Goal: Task Accomplishment & Management: Use online tool/utility

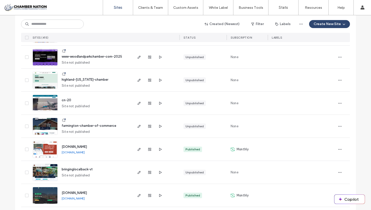
scroll to position [110, 0]
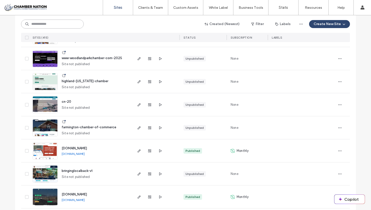
click at [60, 23] on input at bounding box center [52, 24] width 63 height 9
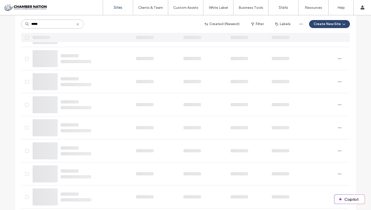
scroll to position [0, 0]
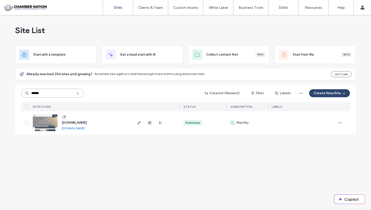
type input "******"
click at [157, 7] on label "Clients & Team" at bounding box center [150, 8] width 25 height 4
click at [147, 21] on label "Client Management" at bounding box center [151, 21] width 29 height 4
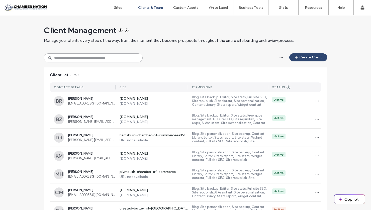
click at [96, 58] on input at bounding box center [93, 57] width 99 height 9
type input "*******"
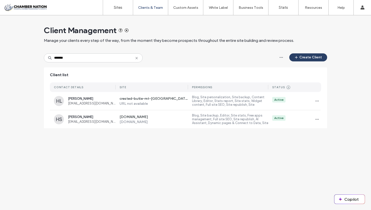
click at [301, 60] on button "Create Client" at bounding box center [309, 57] width 38 height 8
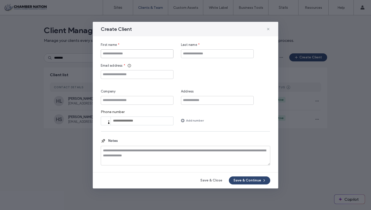
click at [158, 53] on input "First name" at bounding box center [137, 53] width 73 height 9
type input "*******"
type input "*****"
click at [149, 75] on input "Email address" at bounding box center [137, 74] width 73 height 9
type input "**********"
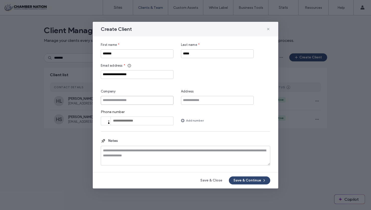
click at [146, 101] on input "Company" at bounding box center [137, 100] width 73 height 9
type input "**********"
click at [258, 181] on button "Save & Continue" at bounding box center [249, 181] width 41 height 8
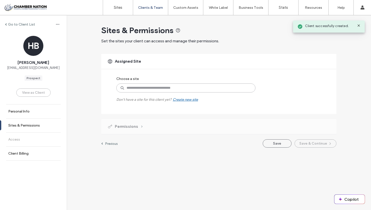
click at [151, 90] on input at bounding box center [185, 88] width 139 height 9
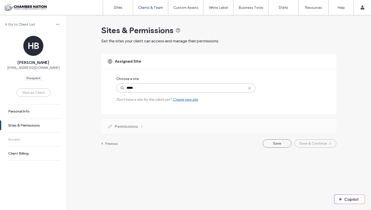
type input "******"
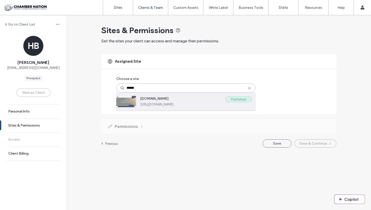
click at [206, 99] on label "[DOMAIN_NAME]" at bounding box center [183, 100] width 86 height 6
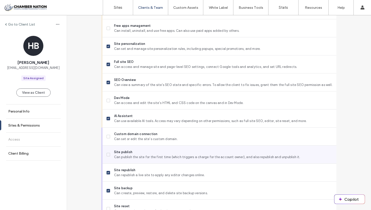
scroll to position [410, 0]
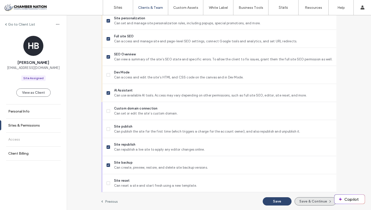
click at [311, 197] on button "Save & Continue" at bounding box center [316, 201] width 42 height 8
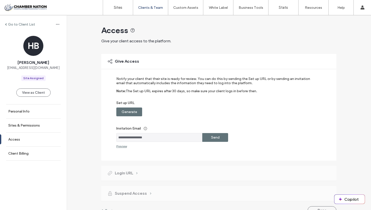
click at [216, 138] on label "Send" at bounding box center [215, 137] width 9 height 9
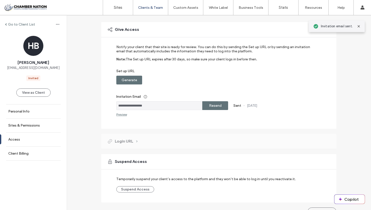
scroll to position [42, 0]
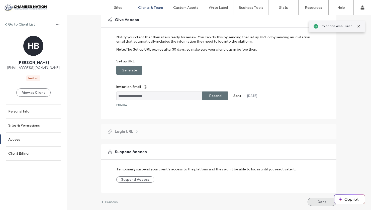
click at [318, 202] on button "Done" at bounding box center [322, 202] width 29 height 8
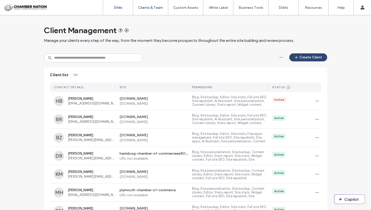
click at [120, 8] on label "Sites" at bounding box center [118, 7] width 9 height 5
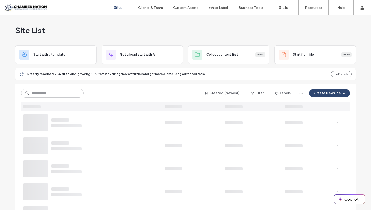
click at [120, 8] on label "Sites" at bounding box center [118, 7] width 9 height 5
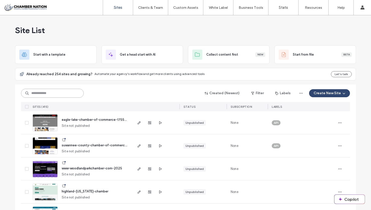
click at [63, 95] on input at bounding box center [52, 93] width 63 height 9
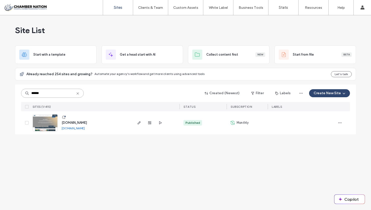
type input "******"
click at [79, 121] on span "[DOMAIN_NAME]" at bounding box center [74, 123] width 25 height 4
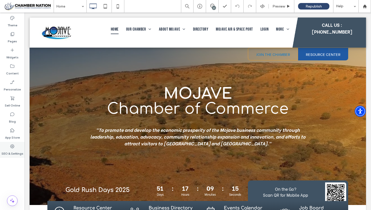
click at [13, 153] on label "SEO & Settings" at bounding box center [13, 152] width 22 height 7
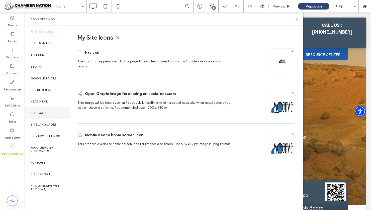
click at [44, 112] on label "Site Backup" at bounding box center [41, 113] width 20 height 4
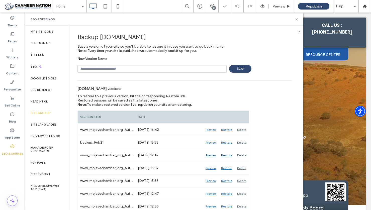
click at [106, 65] on input "text" at bounding box center [152, 69] width 149 height 8
type input "*****"
click at [235, 67] on span "Save" at bounding box center [240, 69] width 22 height 8
click at [113, 65] on input "text" at bounding box center [152, 69] width 149 height 8
type input "*******"
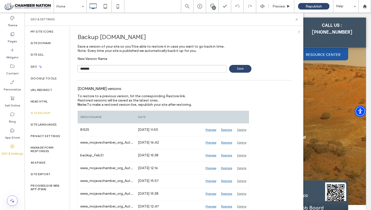
click at [239, 67] on span "Save" at bounding box center [240, 69] width 22 height 8
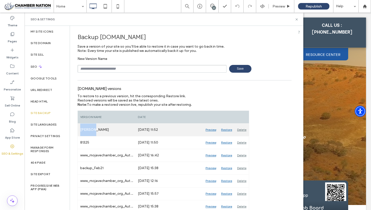
drag, startPoint x: 80, startPoint y: 130, endPoint x: 102, endPoint y: 130, distance: 22.1
click at [102, 130] on div "[PERSON_NAME]" at bounding box center [107, 130] width 58 height 13
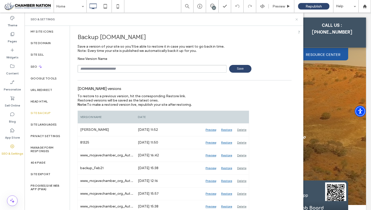
click at [298, 18] on icon at bounding box center [297, 20] width 4 height 4
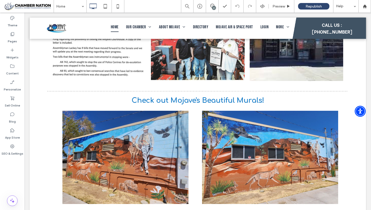
scroll to position [1241, 0]
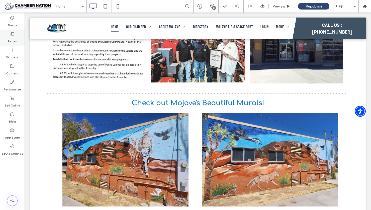
click at [12, 32] on use at bounding box center [13, 34] width 4 height 4
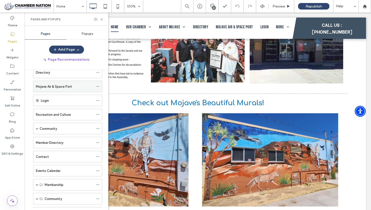
scroll to position [102, 0]
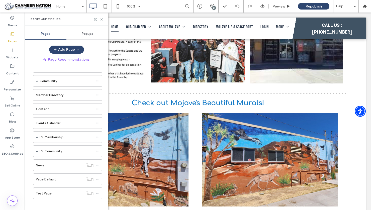
click at [13, 33] on icon at bounding box center [12, 34] width 5 height 5
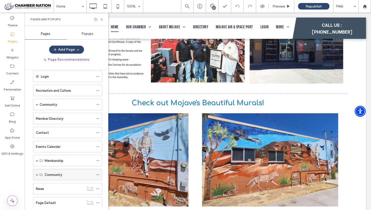
scroll to position [0, 0]
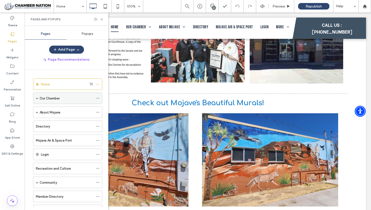
click at [37, 98] on span at bounding box center [37, 98] width 3 height 3
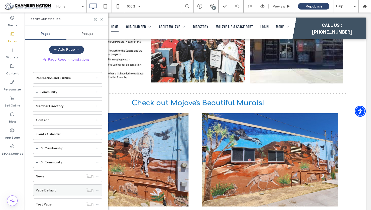
scroll to position [147, 0]
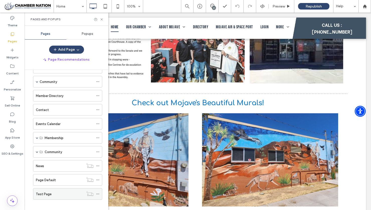
click at [46, 190] on label "Test Page" at bounding box center [44, 194] width 16 height 9
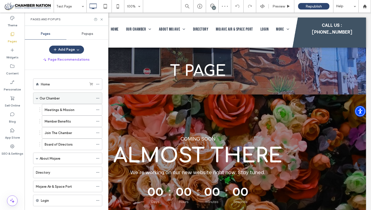
click at [36, 97] on span at bounding box center [37, 98] width 3 height 3
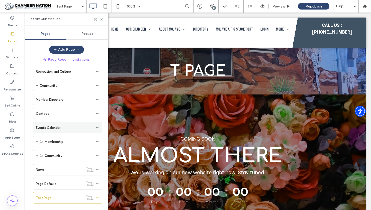
scroll to position [97, 0]
click at [59, 123] on label "Events Calendar" at bounding box center [48, 127] width 25 height 9
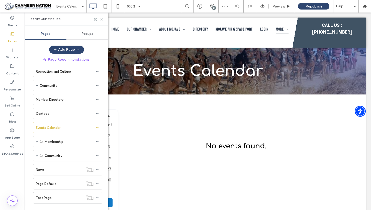
click at [101, 19] on icon at bounding box center [102, 20] width 4 height 4
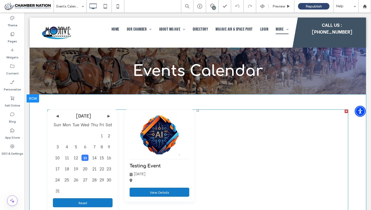
click at [98, 131] on span at bounding box center [197, 182] width 301 height 145
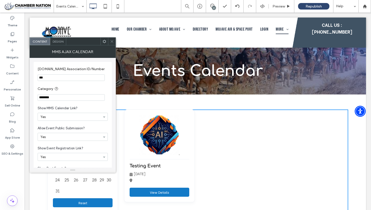
click at [113, 41] on icon at bounding box center [112, 42] width 4 height 4
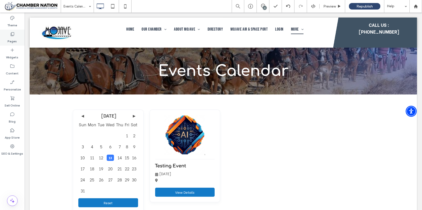
click at [12, 38] on label "Pages" at bounding box center [12, 40] width 9 height 7
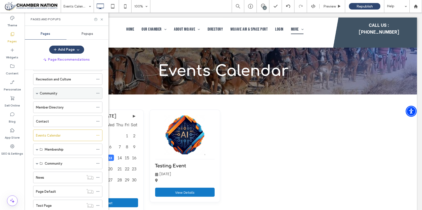
scroll to position [102, 0]
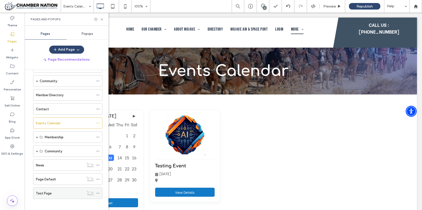
click at [51, 191] on div "Test Page" at bounding box center [60, 193] width 48 height 5
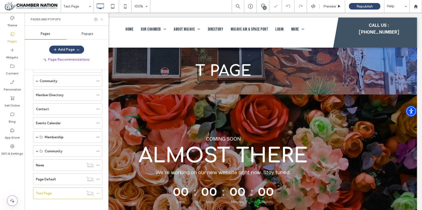
click at [101, 18] on use at bounding box center [102, 19] width 2 height 2
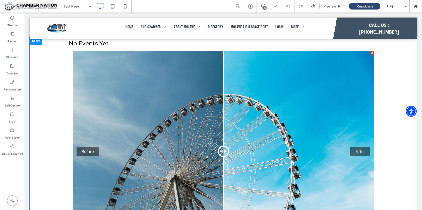
scroll to position [245, 0]
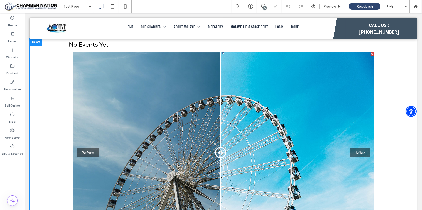
drag, startPoint x: 217, startPoint y: 152, endPoint x: 218, endPoint y: 164, distance: 11.9
click at [218, 159] on div at bounding box center [220, 152] width 11 height 11
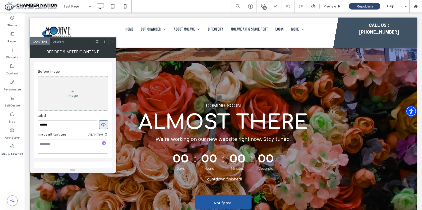
scroll to position [33, 0]
click at [113, 42] on icon at bounding box center [112, 42] width 4 height 4
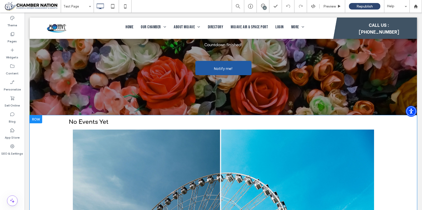
scroll to position [168, 0]
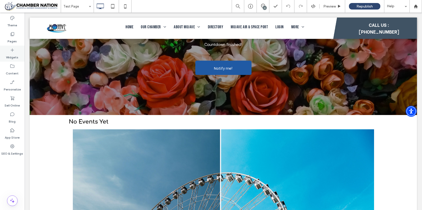
click at [13, 52] on icon at bounding box center [12, 50] width 5 height 5
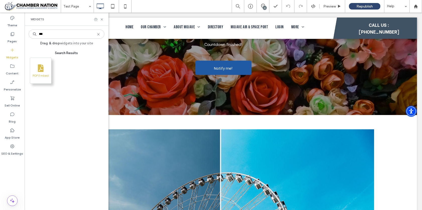
type input "***"
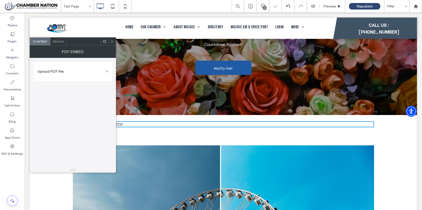
click at [55, 72] on label "Upload PDF FIle" at bounding box center [71, 71] width 67 height 9
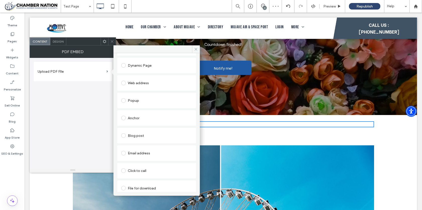
scroll to position [43, 0]
click at [135, 184] on div "File for download" at bounding box center [156, 185] width 71 height 8
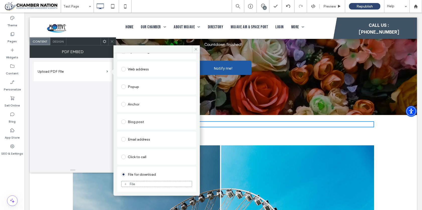
click at [132, 183] on div "File" at bounding box center [132, 184] width 6 height 4
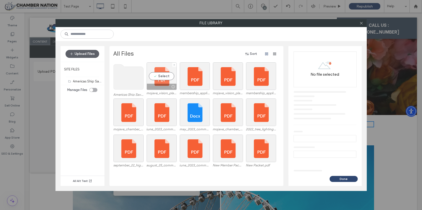
click at [164, 75] on div "Select" at bounding box center [162, 76] width 30 height 28
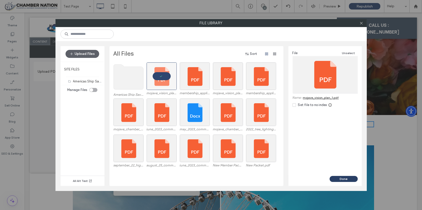
click at [340, 178] on button "Done" at bounding box center [343, 179] width 28 height 6
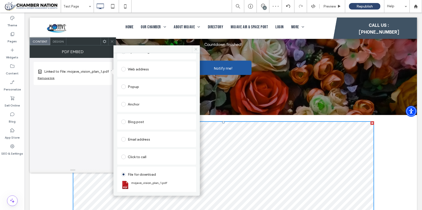
click at [194, 49] on icon at bounding box center [196, 49] width 4 height 4
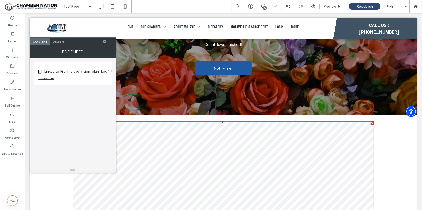
click at [112, 42] on icon at bounding box center [112, 42] width 4 height 4
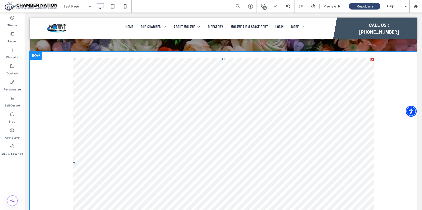
scroll to position [231, 0]
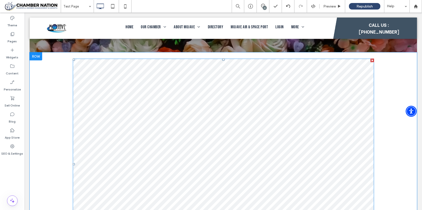
click at [113, 151] on span at bounding box center [223, 164] width 301 height 211
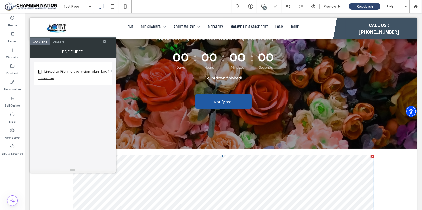
scroll to position [131, 0]
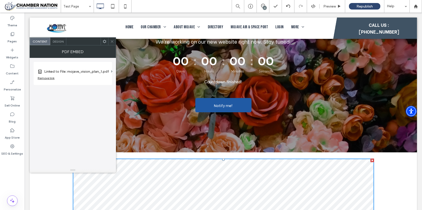
click at [370, 160] on div at bounding box center [372, 161] width 4 height 4
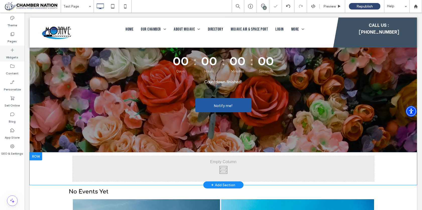
click at [15, 50] on div "Widgets" at bounding box center [12, 54] width 25 height 16
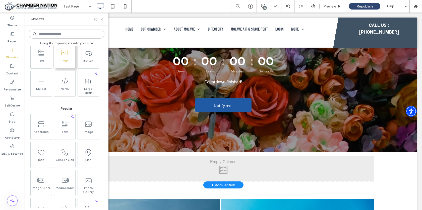
scroll to position [0, 0]
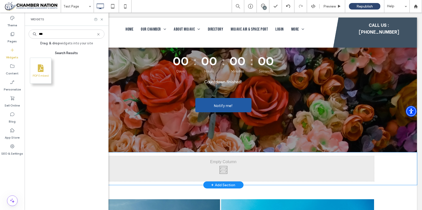
type input "***"
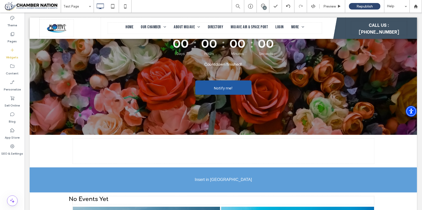
scroll to position [163, 0]
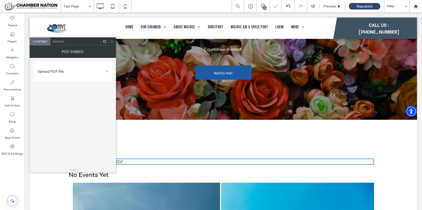
click at [73, 73] on label "Upload PDF FIle" at bounding box center [71, 71] width 67 height 9
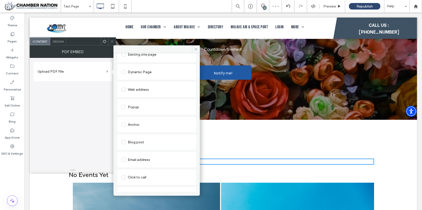
scroll to position [43, 0]
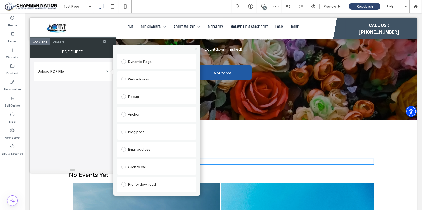
click at [141, 184] on div "File for download" at bounding box center [156, 185] width 71 height 8
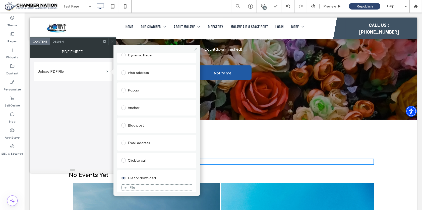
scroll to position [53, 0]
click at [136, 184] on div "File" at bounding box center [156, 184] width 70 height 5
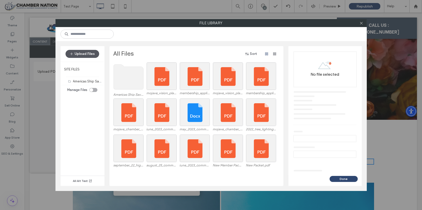
click at [86, 54] on button "Upload Files" at bounding box center [82, 54] width 34 height 8
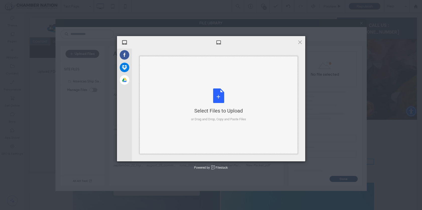
click at [222, 95] on div "Select Files to Upload or Drag and Drop, Copy and Paste Files" at bounding box center [218, 105] width 55 height 33
click at [299, 40] on span at bounding box center [300, 42] width 6 height 6
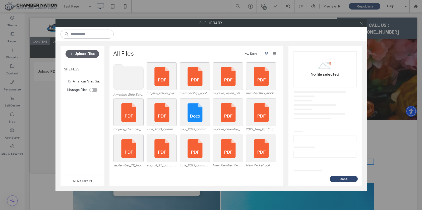
click at [361, 24] on icon at bounding box center [361, 23] width 4 height 4
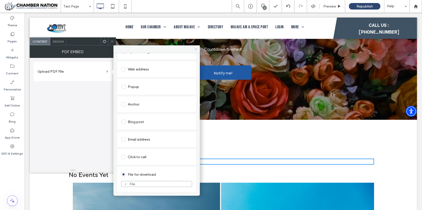
click at [197, 49] on icon at bounding box center [196, 49] width 4 height 4
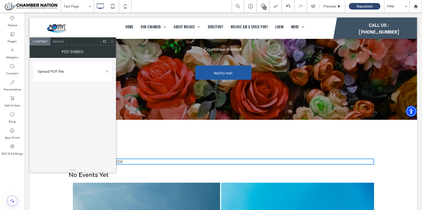
click at [113, 40] on icon at bounding box center [112, 42] width 4 height 4
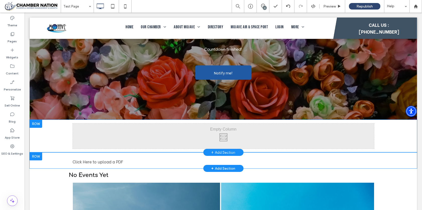
click at [33, 158] on div at bounding box center [36, 157] width 13 height 8
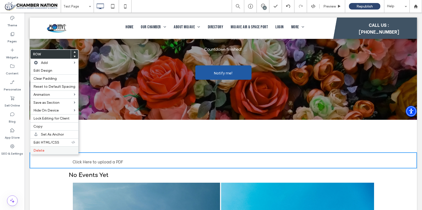
click at [36, 149] on span "Delete" at bounding box center [38, 151] width 11 height 4
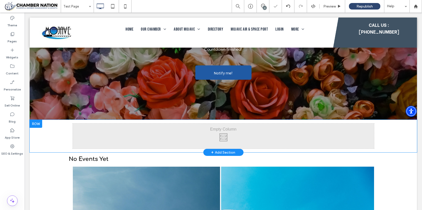
click at [37, 125] on div at bounding box center [36, 124] width 13 height 8
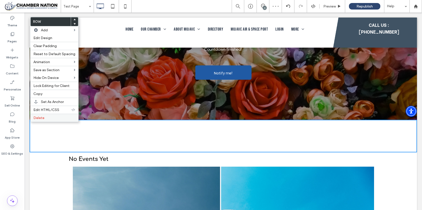
click at [35, 116] on span "Delete" at bounding box center [38, 118] width 11 height 4
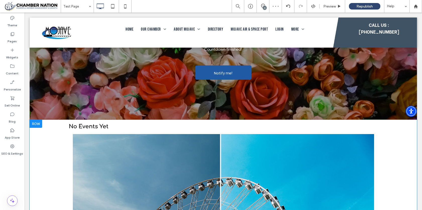
click at [37, 126] on div at bounding box center [36, 124] width 13 height 8
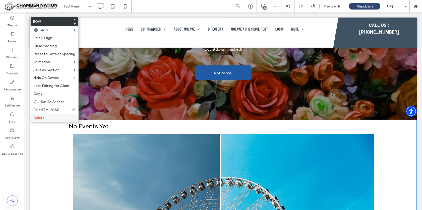
click at [40, 117] on span "Delete" at bounding box center [38, 118] width 11 height 4
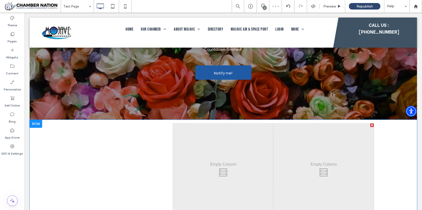
click at [39, 126] on div at bounding box center [36, 124] width 13 height 8
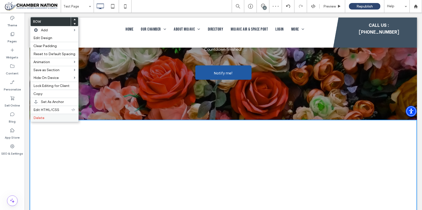
click at [39, 116] on span "Delete" at bounding box center [38, 118] width 11 height 4
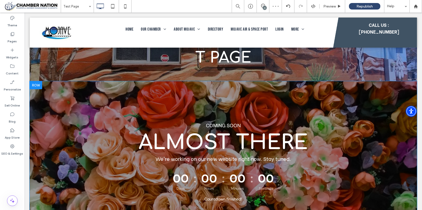
scroll to position [0, 0]
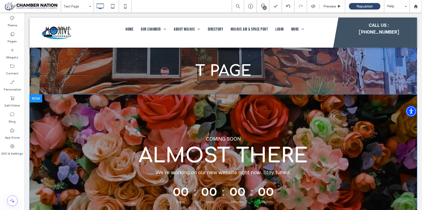
click at [37, 102] on div at bounding box center [36, 99] width 13 height 8
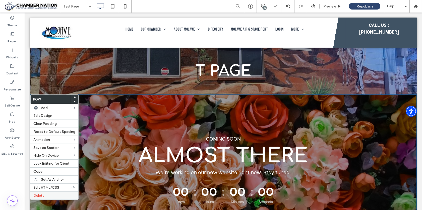
click at [42, 194] on span "Delete" at bounding box center [38, 196] width 11 height 4
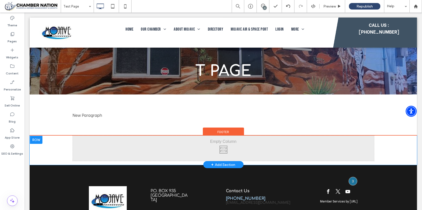
click at [36, 141] on div at bounding box center [36, 140] width 13 height 8
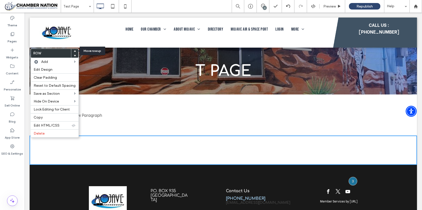
click at [74, 49] on span at bounding box center [75, 51] width 2 height 5
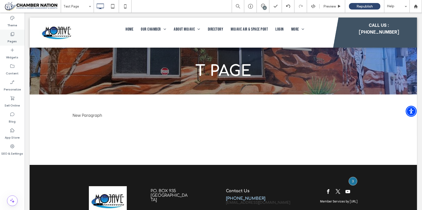
click at [11, 37] on label "Pages" at bounding box center [12, 40] width 9 height 7
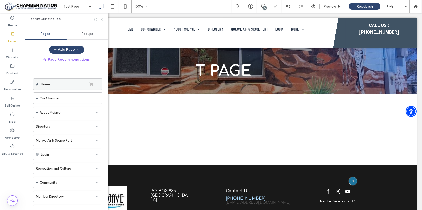
click at [45, 84] on label "Home" at bounding box center [45, 84] width 9 height 9
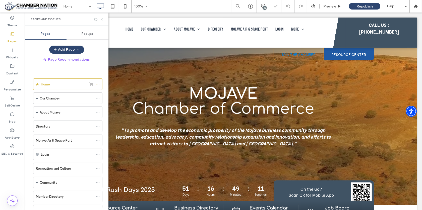
drag, startPoint x: 101, startPoint y: 19, endPoint x: 107, endPoint y: 53, distance: 33.8
click at [101, 19] on use at bounding box center [102, 19] width 2 height 2
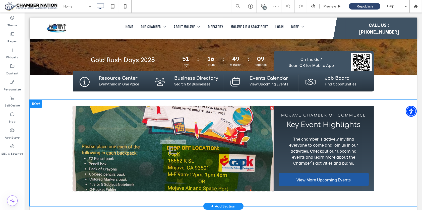
scroll to position [130, 0]
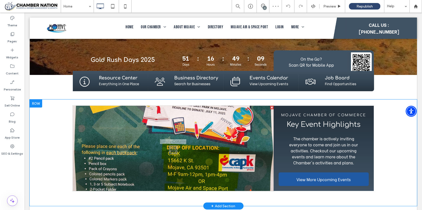
click at [161, 149] on div "Click To Paste" at bounding box center [173, 148] width 201 height 85
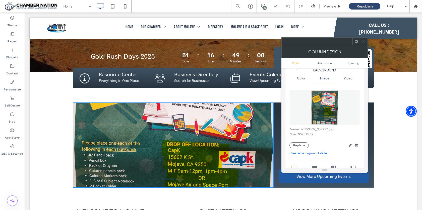
scroll to position [137, 0]
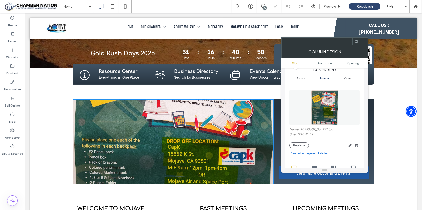
click at [172, 139] on div "Click To Paste" at bounding box center [173, 141] width 201 height 85
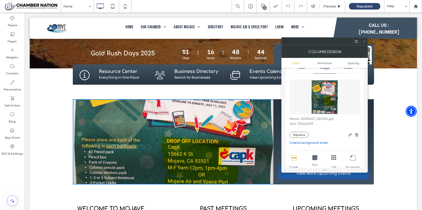
scroll to position [0, 0]
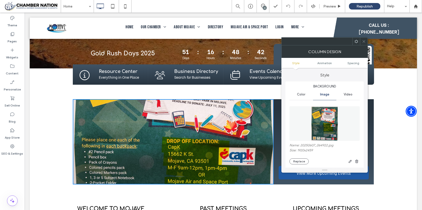
click at [365, 41] on icon at bounding box center [364, 42] width 4 height 4
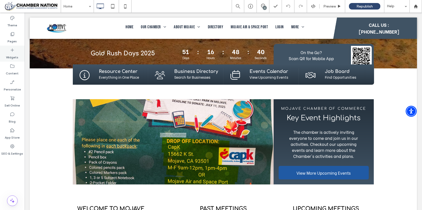
click at [4, 57] on div "Widgets" at bounding box center [12, 54] width 25 height 16
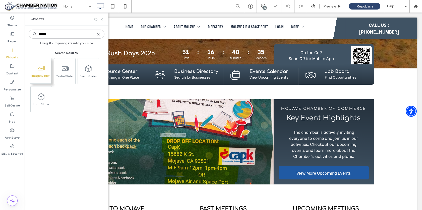
type input "******"
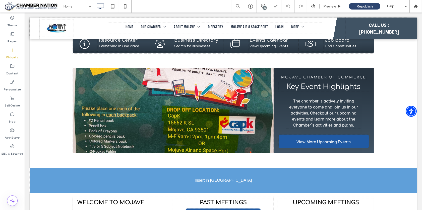
scroll to position [172, 0]
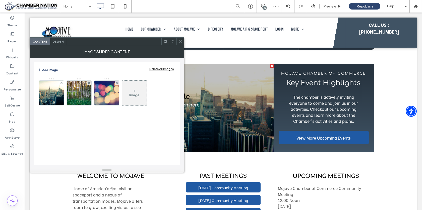
click at [131, 88] on div "Image" at bounding box center [134, 93] width 25 height 24
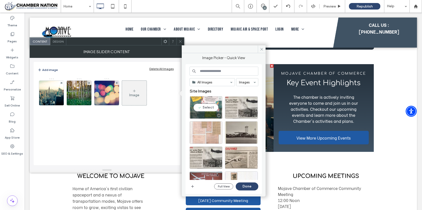
click at [201, 106] on div "Select" at bounding box center [205, 107] width 33 height 23
click at [248, 186] on button "Done" at bounding box center [247, 187] width 23 height 8
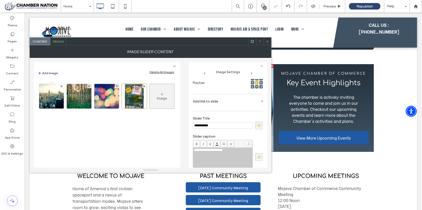
scroll to position [0, 0]
click at [62, 86] on div at bounding box center [61, 86] width 4 height 4
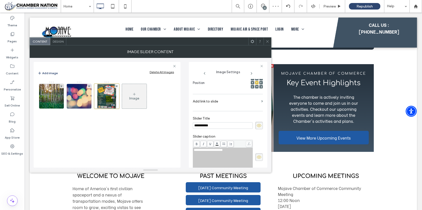
click at [62, 86] on div at bounding box center [61, 86] width 4 height 4
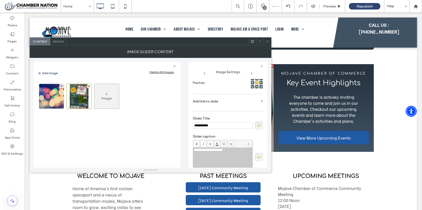
click at [268, 40] on use at bounding box center [267, 41] width 3 height 3
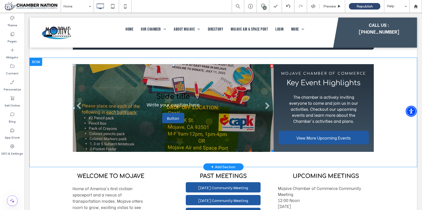
click at [193, 126] on li "Slide title Write your caption here Button" at bounding box center [173, 108] width 201 height 88
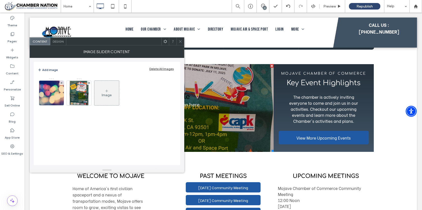
click at [56, 41] on span "Design" at bounding box center [58, 42] width 11 height 4
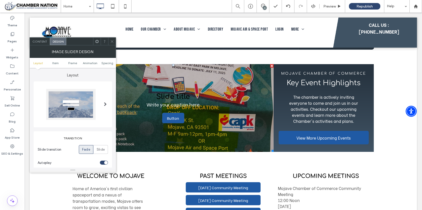
click at [82, 108] on div at bounding box center [70, 104] width 49 height 31
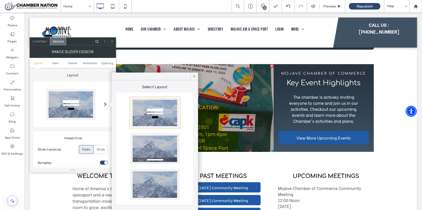
click at [153, 189] on div at bounding box center [154, 184] width 49 height 31
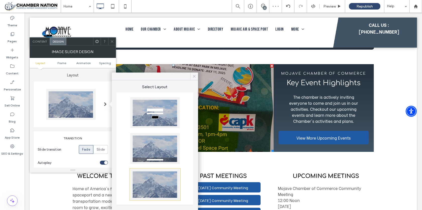
click at [194, 76] on use at bounding box center [194, 76] width 3 height 3
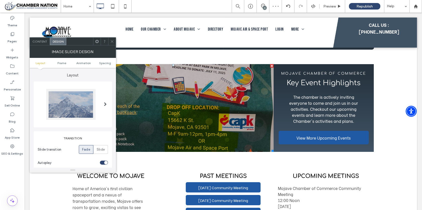
click at [113, 40] on icon at bounding box center [112, 42] width 4 height 4
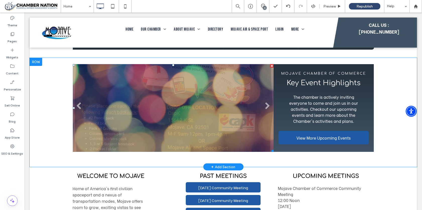
click at [132, 102] on li "Slide title Write your caption here Button" at bounding box center [173, 108] width 201 height 88
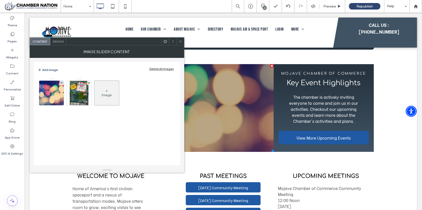
click at [57, 40] on span "Design" at bounding box center [58, 42] width 11 height 4
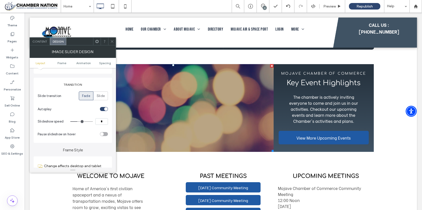
scroll to position [54, 0]
type input "*"
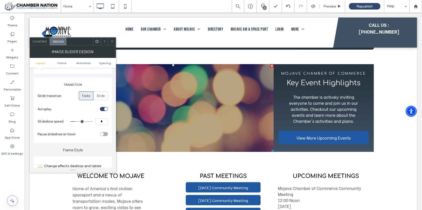
type input "*"
click at [76, 121] on input "range" at bounding box center [81, 121] width 23 height 1
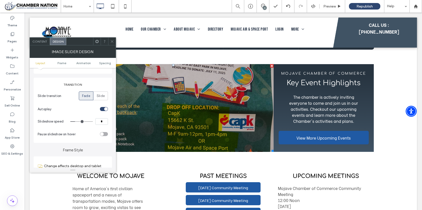
click at [113, 41] on icon at bounding box center [112, 42] width 4 height 4
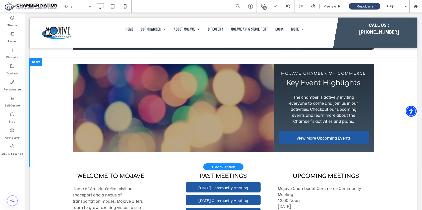
click at [242, 153] on div "Click To Paste Slide title Write your caption here Button Slide title Write you…" at bounding box center [223, 112] width 387 height 109
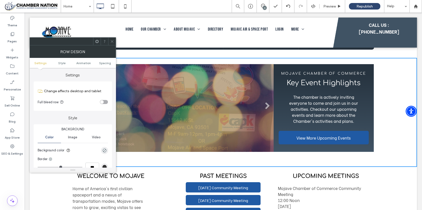
click at [241, 150] on li "Slide title Write your caption here Button" at bounding box center [173, 108] width 201 height 88
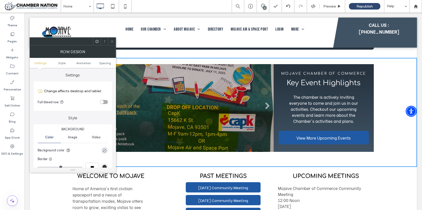
click at [249, 137] on li "Slide title Write your caption here Button" at bounding box center [173, 108] width 201 height 88
click at [76, 136] on span "Image" at bounding box center [72, 137] width 9 height 4
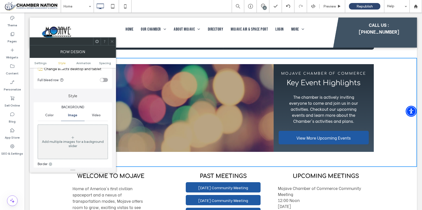
scroll to position [0, 0]
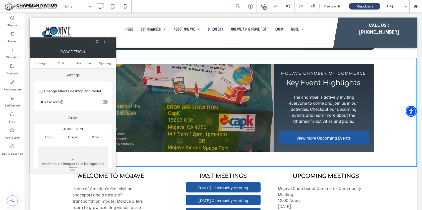
click at [113, 40] on icon at bounding box center [112, 42] width 4 height 4
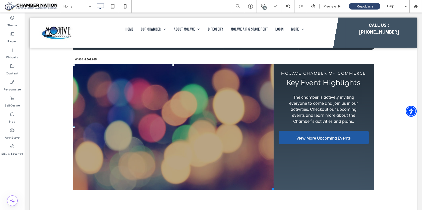
drag, startPoint x: 270, startPoint y: 148, endPoint x: 287, endPoint y: 187, distance: 41.8
click at [287, 187] on div "Click To Paste Slide title Write your caption here Button Slide title Write you…" at bounding box center [223, 127] width 301 height 126
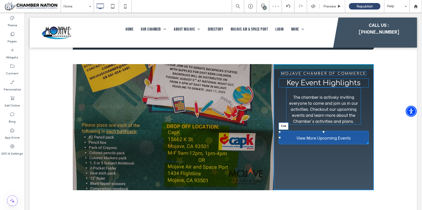
drag, startPoint x: 322, startPoint y: 132, endPoint x: 322, endPoint y: 137, distance: 4.8
click at [322, 133] on div at bounding box center [323, 132] width 2 height 2
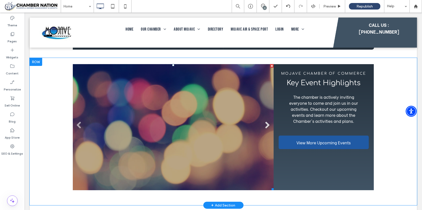
click at [267, 122] on link "Next" at bounding box center [267, 126] width 8 height 8
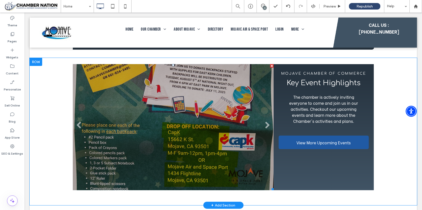
click at [177, 140] on li "Slide title Write your caption here Button" at bounding box center [173, 127] width 201 height 126
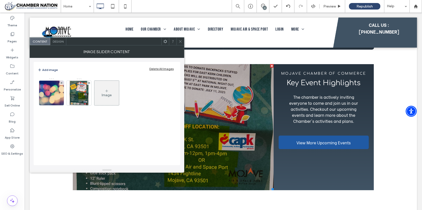
click at [181, 40] on icon at bounding box center [180, 42] width 4 height 4
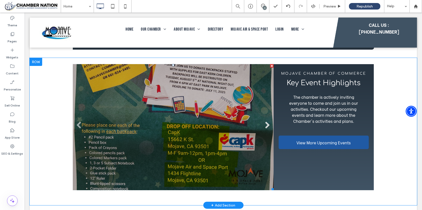
click at [263, 123] on link "Next" at bounding box center [267, 126] width 8 height 8
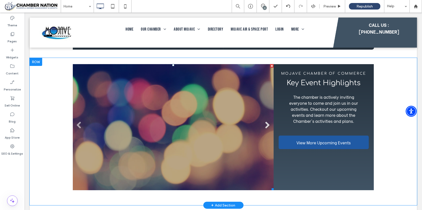
click at [263, 123] on link "Next" at bounding box center [267, 126] width 8 height 8
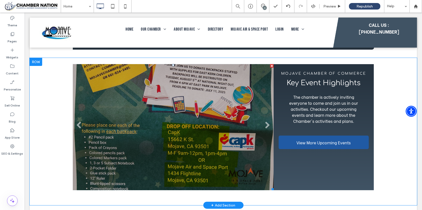
click at [193, 133] on li "Slide title Write your caption here Button" at bounding box center [173, 127] width 201 height 126
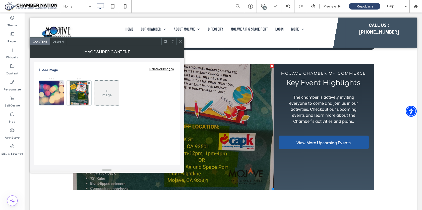
click at [102, 94] on div "Image" at bounding box center [107, 95] width 10 height 4
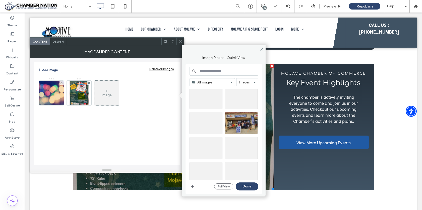
scroll to position [2041, 0]
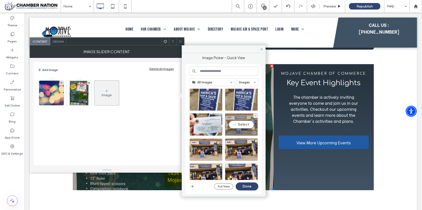
click at [240, 124] on div "Select" at bounding box center [241, 124] width 33 height 23
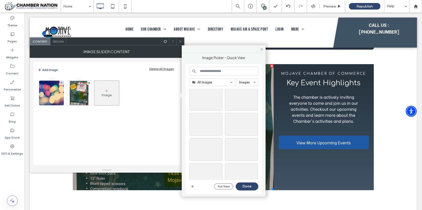
scroll to position [2216, 0]
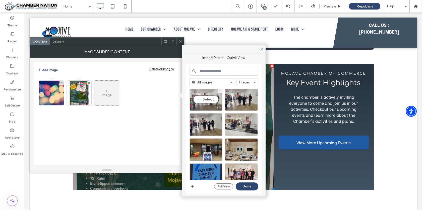
click at [204, 99] on div "Select" at bounding box center [205, 99] width 33 height 23
click at [249, 184] on button "Done" at bounding box center [247, 187] width 23 height 8
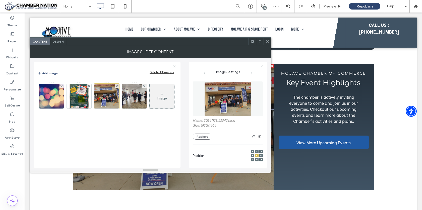
click at [267, 40] on icon at bounding box center [268, 42] width 4 height 4
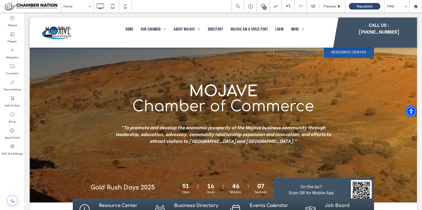
scroll to position [0, 0]
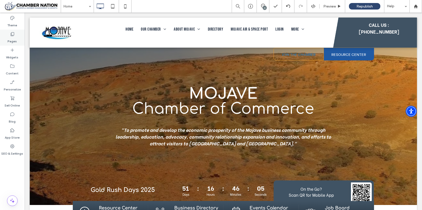
click at [11, 36] on icon at bounding box center [12, 34] width 5 height 5
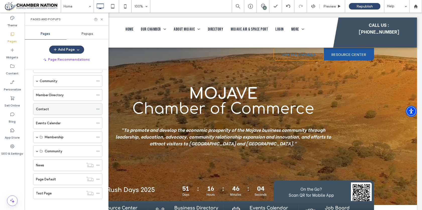
scroll to position [102, 0]
click at [49, 190] on label "Test Page" at bounding box center [44, 193] width 16 height 9
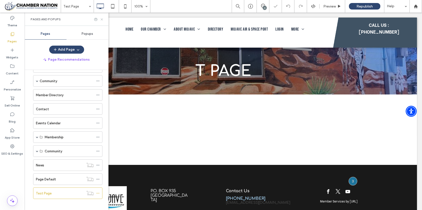
click at [102, 18] on icon at bounding box center [102, 20] width 4 height 4
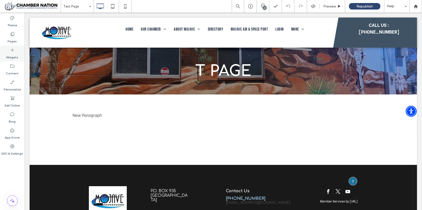
click at [16, 56] on label "Widgets" at bounding box center [12, 56] width 12 height 7
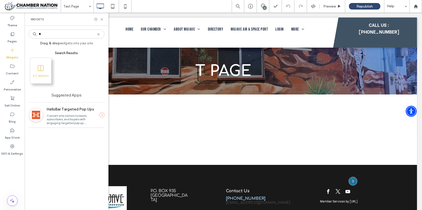
type input "*"
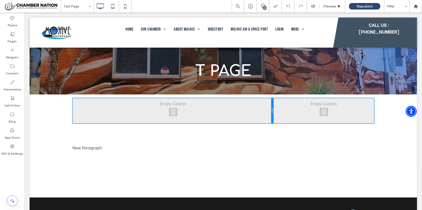
drag, startPoint x: 220, startPoint y: 113, endPoint x: 300, endPoint y: 125, distance: 80.7
click at [279, 112] on div "Click To Paste Click To Paste Click To Paste Click To Paste" at bounding box center [223, 110] width 301 height 25
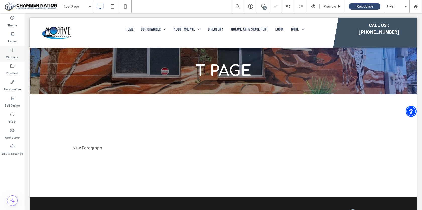
click at [7, 55] on label "Widgets" at bounding box center [12, 56] width 12 height 7
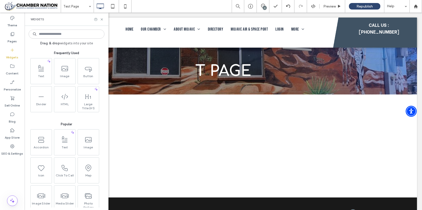
click at [87, 34] on input at bounding box center [67, 34] width 76 height 9
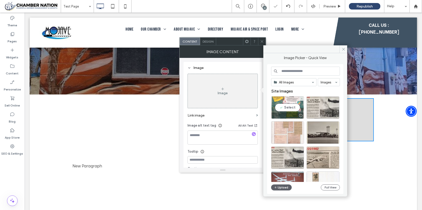
click at [289, 107] on div "Select" at bounding box center [287, 107] width 33 height 23
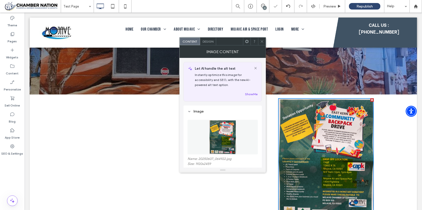
click at [263, 40] on icon at bounding box center [262, 42] width 4 height 4
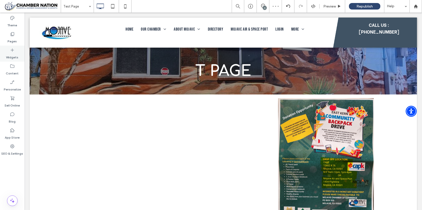
click at [16, 50] on div "Widgets" at bounding box center [12, 54] width 25 height 16
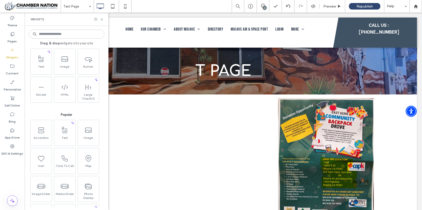
scroll to position [10, 0]
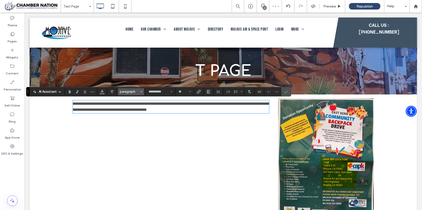
click at [132, 93] on span "paragraph" at bounding box center [130, 92] width 20 height 4
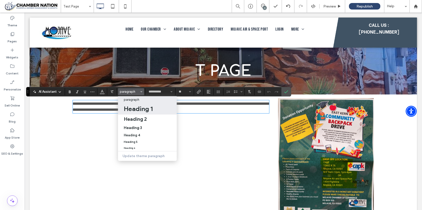
click at [142, 109] on h1 "Heading 1" at bounding box center [138, 109] width 29 height 8
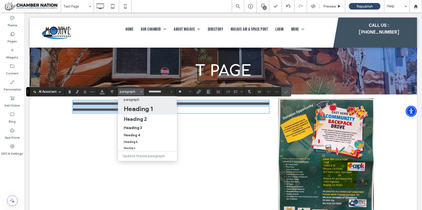
type input "*********"
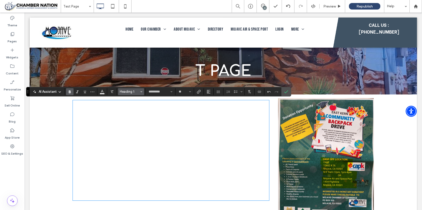
click at [128, 93] on span "Heading 1" at bounding box center [130, 92] width 20 height 4
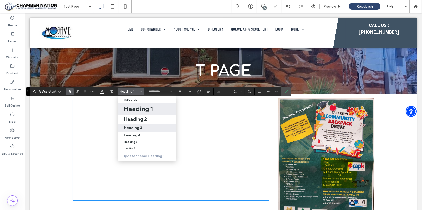
click at [137, 128] on h3 "Heading 3" at bounding box center [133, 127] width 18 height 5
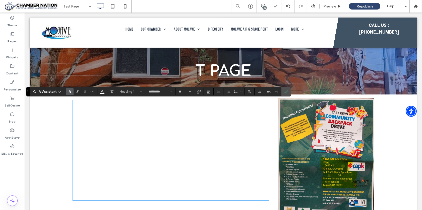
type input "**"
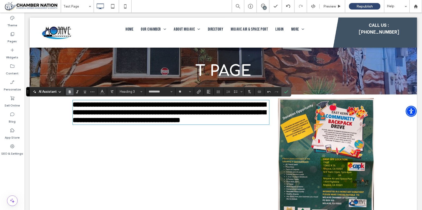
click at [142, 165] on div "**********" at bounding box center [173, 159] width 201 height 123
click at [142, 166] on div "**********" at bounding box center [173, 159] width 201 height 123
click at [16, 54] on label "Widgets" at bounding box center [12, 56] width 12 height 7
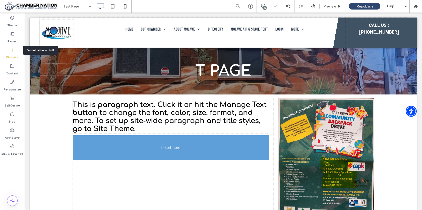
scroll to position [6, 0]
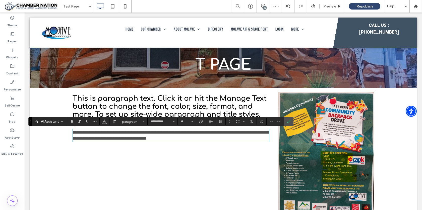
drag, startPoint x: 120, startPoint y: 159, endPoint x: 121, endPoint y: 163, distance: 4.7
click at [120, 162] on div "**********" at bounding box center [173, 153] width 201 height 123
click at [287, 122] on use "Confirm" at bounding box center [288, 121] width 4 height 3
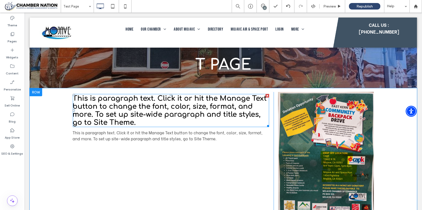
click at [124, 107] on span "This is paragraph text. Click it or hit the Manage Text button to change the fo…" at bounding box center [170, 111] width 194 height 32
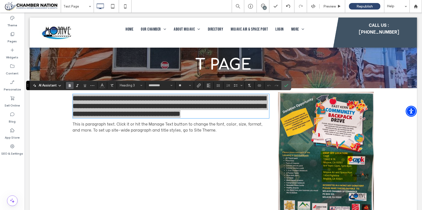
click at [60, 85] on icon at bounding box center [60, 86] width 4 height 4
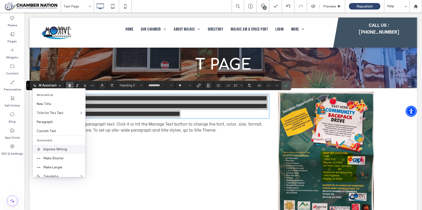
click at [61, 150] on span "Improve Writing" at bounding box center [64, 149] width 42 height 5
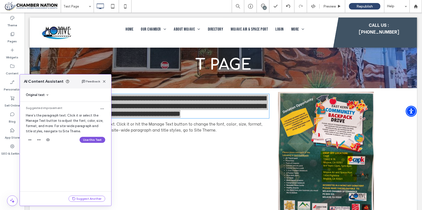
click at [94, 140] on button "Use this Text" at bounding box center [93, 140] width 26 height 6
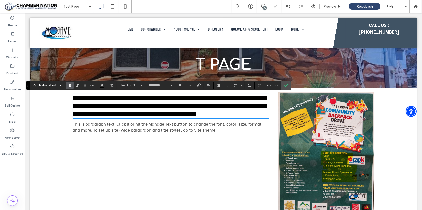
click at [141, 133] on span "This is paragraph text. Click it or hit the Manage Text button to change the fo…" at bounding box center [168, 127] width 190 height 12
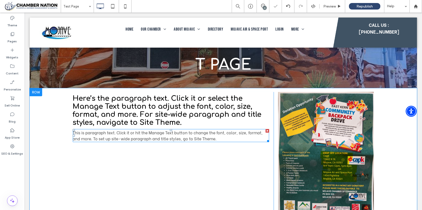
click at [141, 138] on span "This is paragraph text. Click it or hit the Manage Text button to change the fo…" at bounding box center [168, 136] width 190 height 12
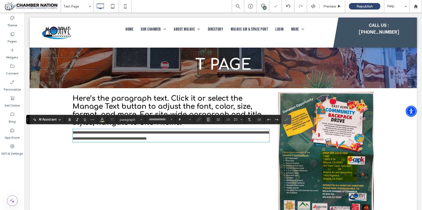
type input "**********"
type input "**"
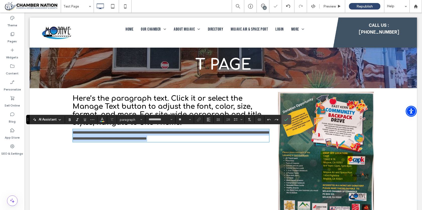
click at [141, 138] on span "**********" at bounding box center [171, 136] width 196 height 10
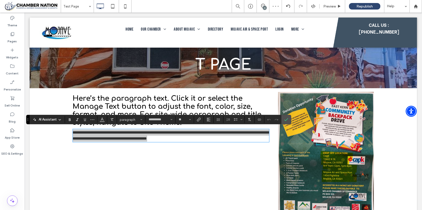
click at [60, 120] on icon at bounding box center [60, 120] width 4 height 4
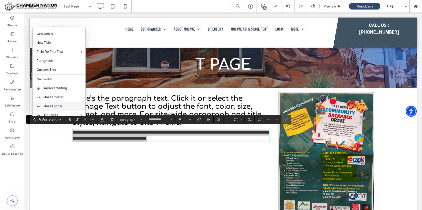
click at [58, 107] on span "Make Longer" at bounding box center [64, 106] width 42 height 5
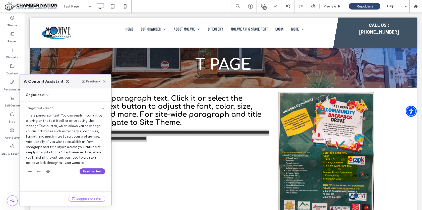
click at [92, 172] on button "Use this Text" at bounding box center [93, 172] width 26 height 6
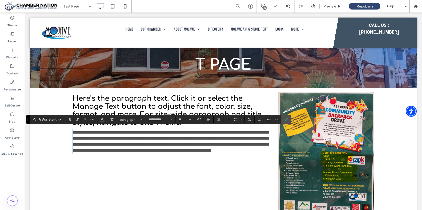
click at [199, 177] on div "**********" at bounding box center [173, 153] width 201 height 123
click at [284, 120] on use "Confirm" at bounding box center [286, 119] width 4 height 3
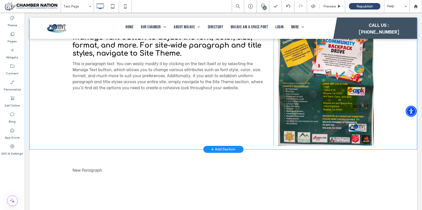
scroll to position [76, 0]
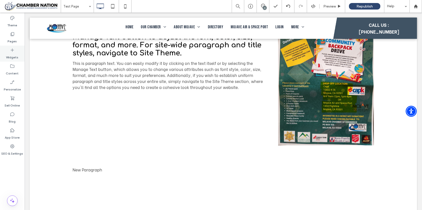
click at [16, 53] on label "Widgets" at bounding box center [12, 56] width 12 height 7
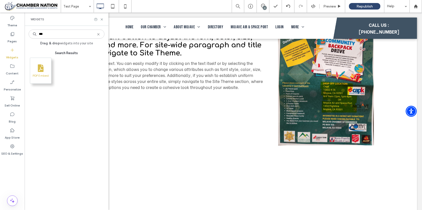
type input "***"
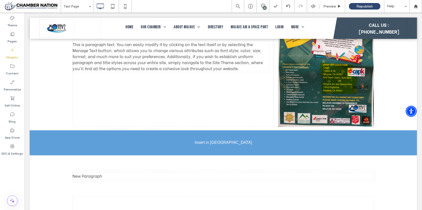
scroll to position [97, 0]
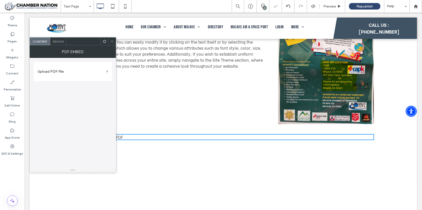
click at [88, 71] on label "Upload PDF FIle" at bounding box center [71, 71] width 67 height 9
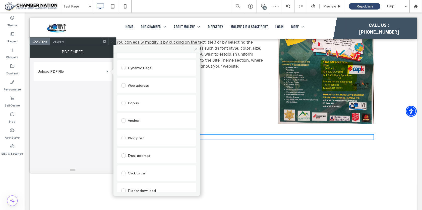
scroll to position [43, 0]
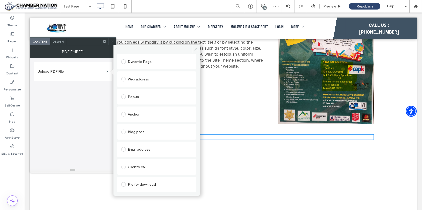
click at [132, 183] on div "File for download" at bounding box center [156, 185] width 71 height 8
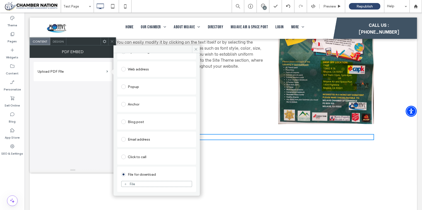
click at [132, 184] on div "File" at bounding box center [132, 184] width 6 height 4
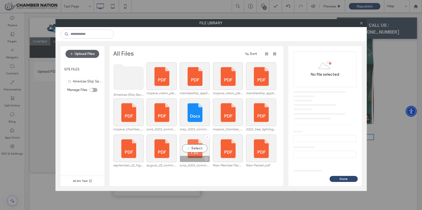
click at [190, 147] on div "Select" at bounding box center [195, 149] width 30 height 28
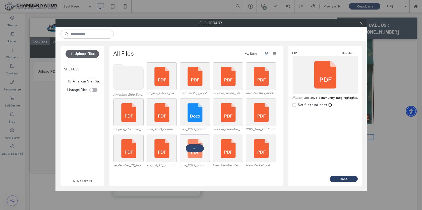
click at [343, 178] on button "Done" at bounding box center [343, 179] width 28 height 6
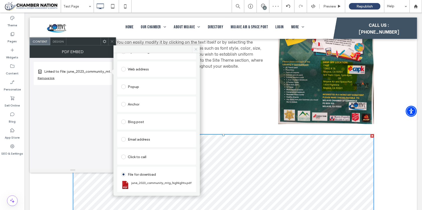
click at [196, 48] on use at bounding box center [196, 49] width 3 height 3
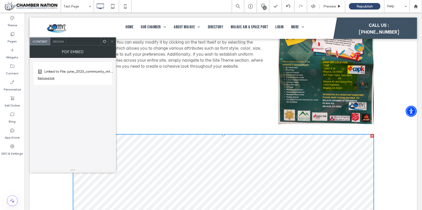
click at [113, 40] on icon at bounding box center [112, 42] width 4 height 4
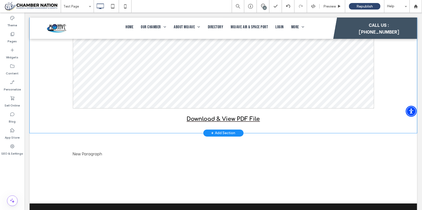
scroll to position [322, 0]
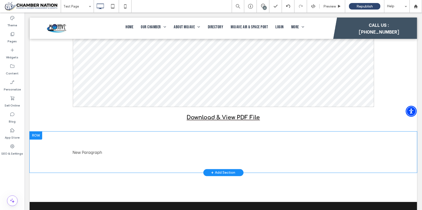
click at [34, 139] on div at bounding box center [36, 136] width 13 height 8
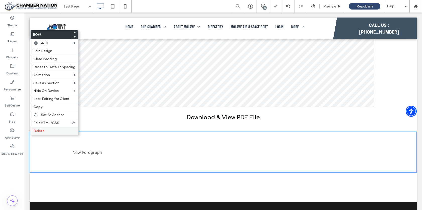
click at [36, 129] on span "Delete" at bounding box center [38, 131] width 11 height 4
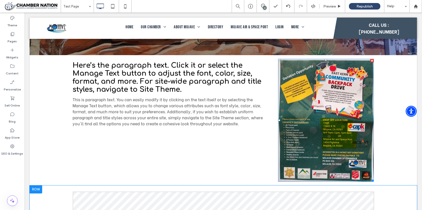
scroll to position [0, 0]
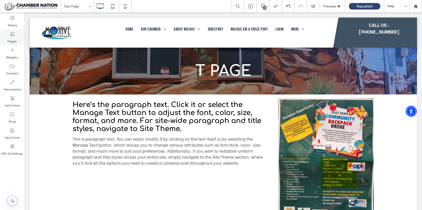
click at [16, 37] on label "Pages" at bounding box center [12, 40] width 9 height 7
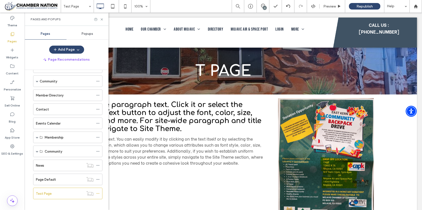
scroll to position [102, 0]
click at [99, 178] on icon at bounding box center [98, 180] width 4 height 4
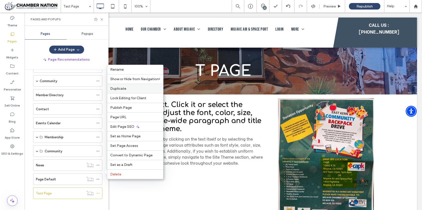
click at [125, 90] on span "Duplicate" at bounding box center [118, 89] width 16 height 4
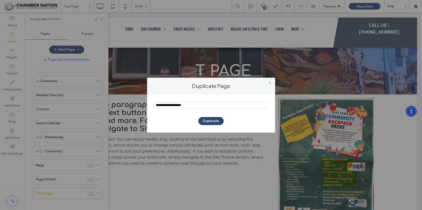
click at [179, 104] on input "notEmpty" at bounding box center [211, 105] width 113 height 7
type input "**********"
click at [209, 121] on button "Duplicate" at bounding box center [210, 121] width 25 height 8
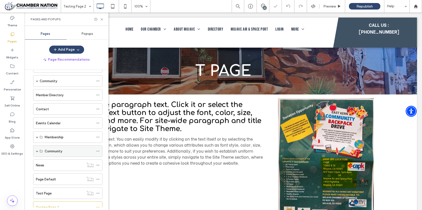
scroll to position [115, 0]
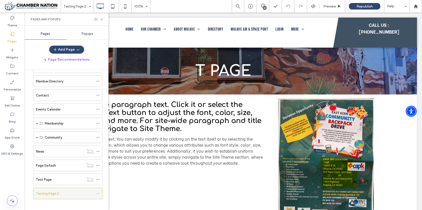
click at [98, 192] on icon at bounding box center [98, 194] width 4 height 4
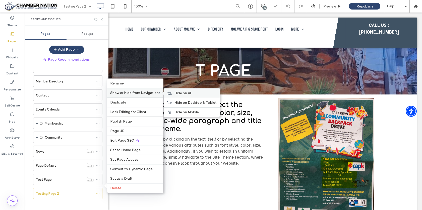
click at [179, 95] on span "Hide on All" at bounding box center [182, 93] width 17 height 4
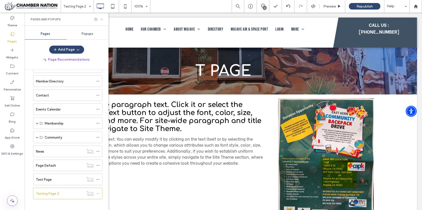
click at [102, 20] on icon at bounding box center [102, 20] width 4 height 4
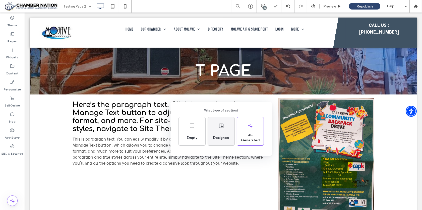
click at [217, 129] on div "Designed" at bounding box center [221, 131] width 27 height 28
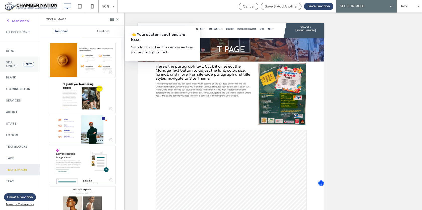
click at [16, 65] on label "Sell Online" at bounding box center [15, 64] width 18 height 7
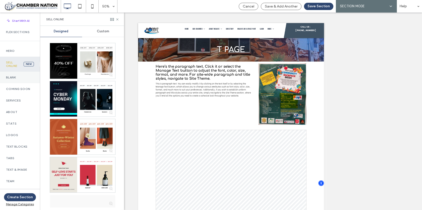
click at [15, 78] on label "Blank" at bounding box center [20, 78] width 28 height 4
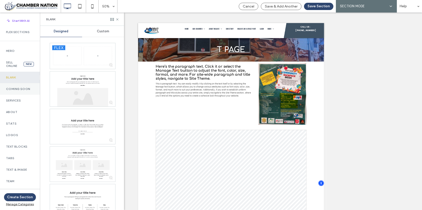
click at [16, 91] on div "Coming Soon" at bounding box center [20, 89] width 40 height 12
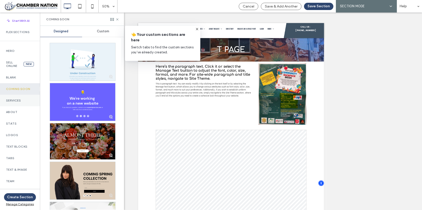
click at [15, 99] on label "Services" at bounding box center [20, 101] width 28 height 4
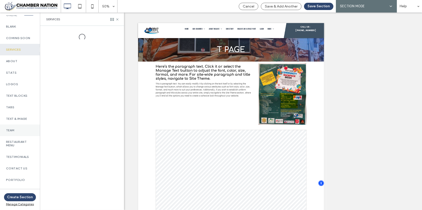
scroll to position [52, 0]
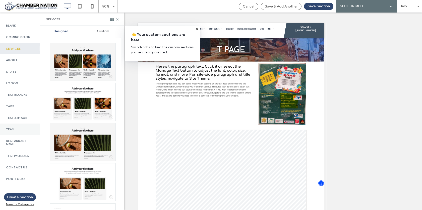
click at [10, 127] on div "Team" at bounding box center [20, 130] width 40 height 12
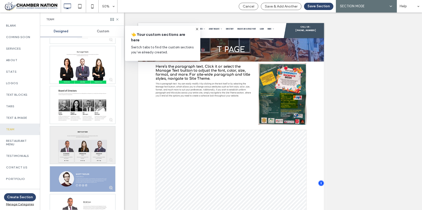
scroll to position [473, 0]
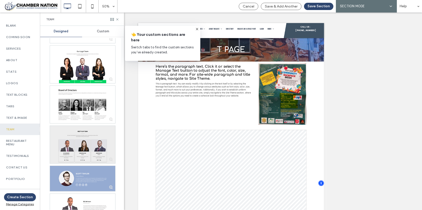
click at [82, 139] on div at bounding box center [82, 145] width 65 height 38
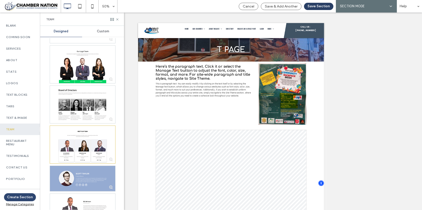
click at [322, 5] on button "Save Section" at bounding box center [318, 6] width 29 height 7
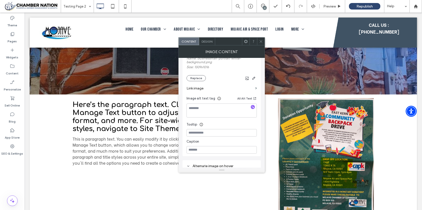
scroll to position [99, 0]
click at [198, 79] on button "Replace" at bounding box center [195, 80] width 19 height 6
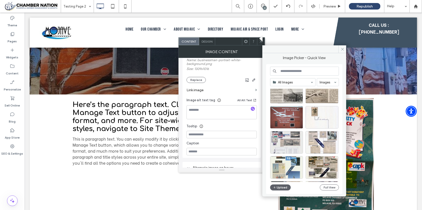
scroll to position [66, 0]
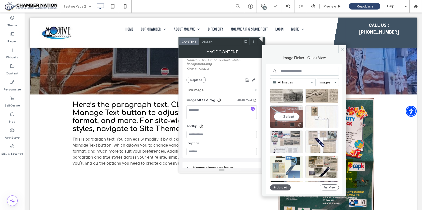
click at [290, 117] on div "Select" at bounding box center [286, 117] width 33 height 23
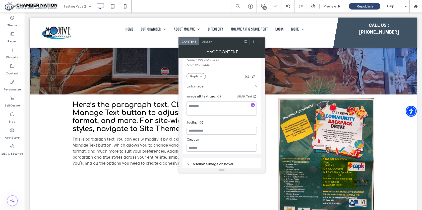
click at [262, 40] on icon at bounding box center [261, 42] width 4 height 4
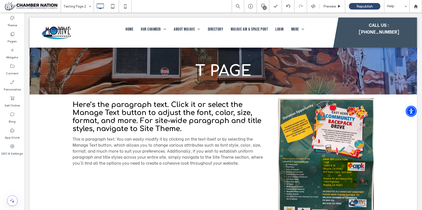
type input "*********"
type input "**"
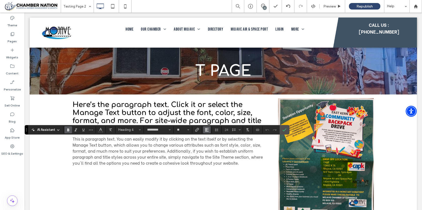
click at [205, 129] on use "Alignment" at bounding box center [207, 130] width 4 height 4
click at [212, 145] on div "ui.textEditor.alignment.center" at bounding box center [212, 145] width 7 height 4
click at [284, 130] on icon "Confirm" at bounding box center [284, 130] width 4 height 4
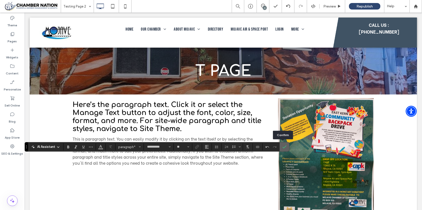
click at [283, 145] on span "Confirm" at bounding box center [284, 147] width 4 height 9
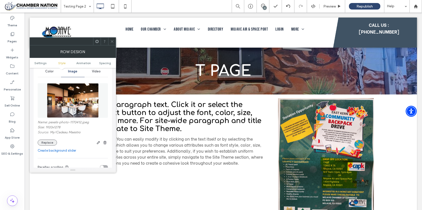
click at [44, 143] on button "Replace" at bounding box center [47, 143] width 19 height 6
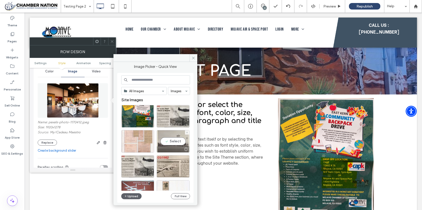
click at [178, 140] on div "Select" at bounding box center [173, 141] width 33 height 23
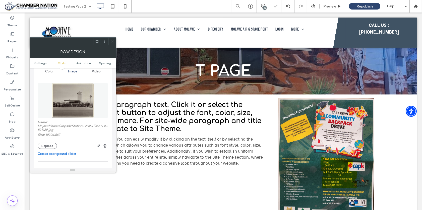
click at [112, 40] on icon at bounding box center [112, 42] width 4 height 4
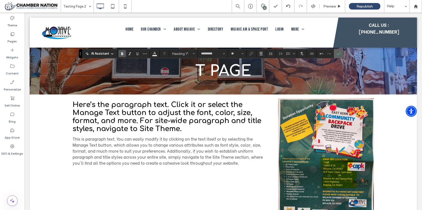
click at [337, 53] on icon "Confirm" at bounding box center [339, 54] width 4 height 4
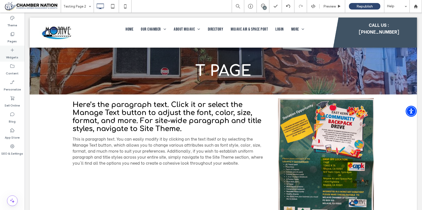
click at [8, 55] on label "Widgets" at bounding box center [12, 56] width 12 height 7
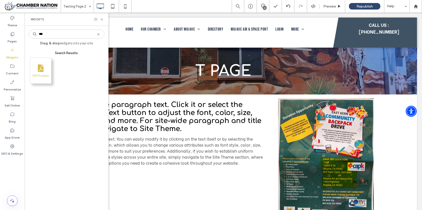
type input "***"
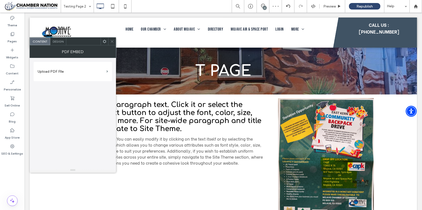
click at [62, 74] on label "Upload PDF FIle" at bounding box center [71, 71] width 67 height 9
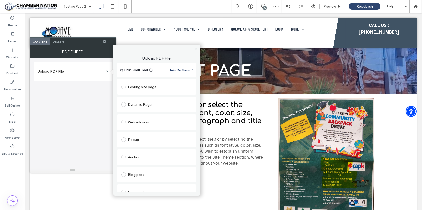
click at [194, 48] on icon at bounding box center [196, 49] width 4 height 4
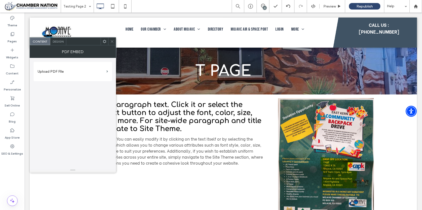
click at [111, 40] on icon at bounding box center [112, 42] width 4 height 4
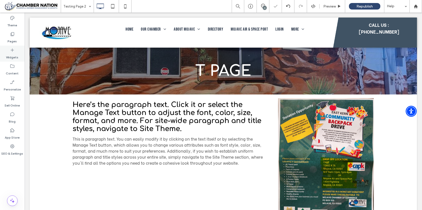
click at [10, 52] on icon at bounding box center [12, 50] width 5 height 5
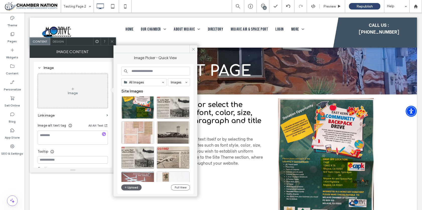
scroll to position [0, 0]
click at [133, 187] on button "Upload" at bounding box center [131, 188] width 21 height 6
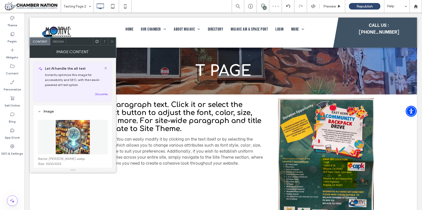
click at [113, 41] on icon at bounding box center [112, 42] width 4 height 4
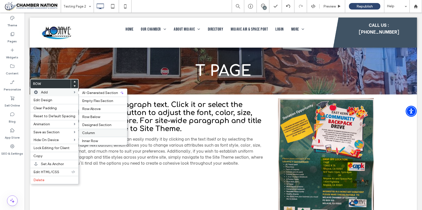
click at [97, 132] on label "Column" at bounding box center [103, 133] width 42 height 4
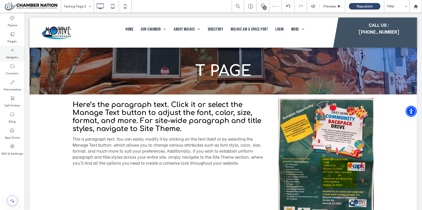
click at [16, 56] on label "Widgets" at bounding box center [12, 56] width 12 height 7
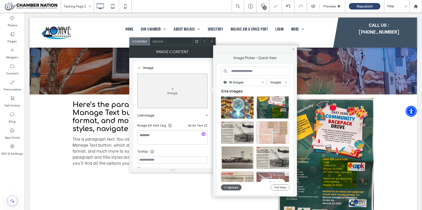
click at [267, 174] on div "Select" at bounding box center [272, 183] width 33 height 23
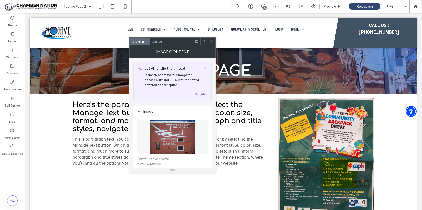
click at [213, 40] on icon at bounding box center [212, 42] width 4 height 4
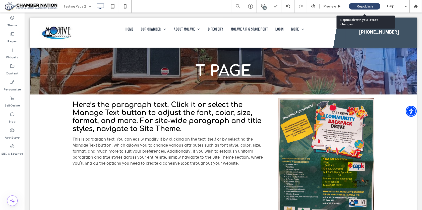
click at [375, 5] on div "Republish" at bounding box center [364, 6] width 31 height 7
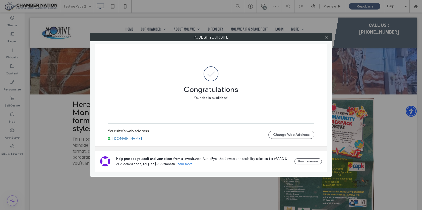
click at [123, 139] on link "[DOMAIN_NAME]" at bounding box center [127, 139] width 30 height 5
click at [325, 38] on icon at bounding box center [327, 38] width 4 height 4
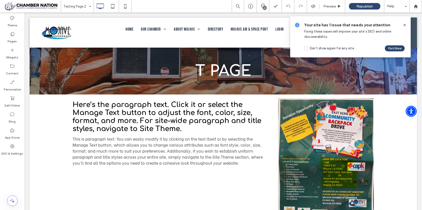
click at [406, 25] on icon at bounding box center [405, 25] width 4 height 4
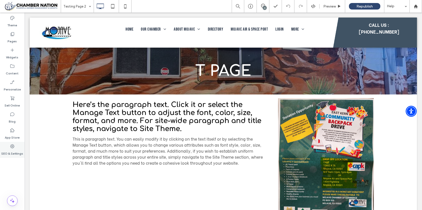
click at [10, 150] on label "SEO & Settings" at bounding box center [13, 152] width 22 height 7
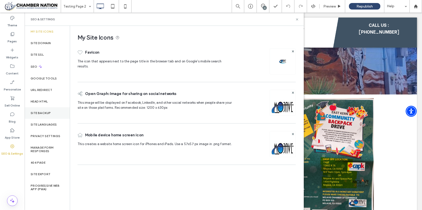
click at [49, 112] on label "Site Backup" at bounding box center [41, 113] width 20 height 4
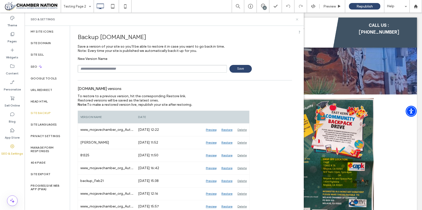
click at [297, 18] on icon at bounding box center [297, 20] width 4 height 4
